Goal: Navigation & Orientation: Find specific page/section

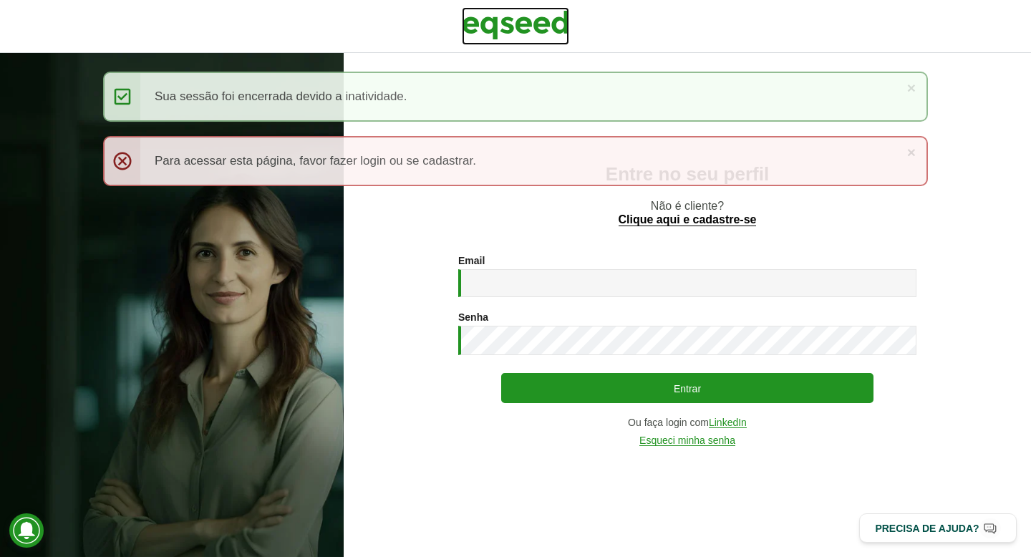
click at [495, 24] on img at bounding box center [515, 25] width 107 height 36
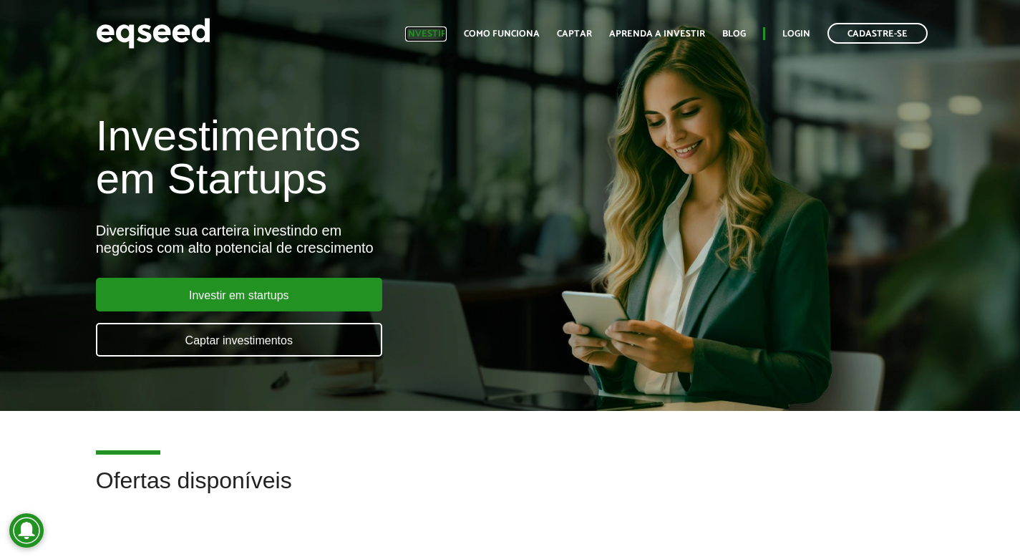
click at [447, 32] on link "Investir" at bounding box center [426, 33] width 42 height 9
